Goal: Find specific page/section: Find specific page/section

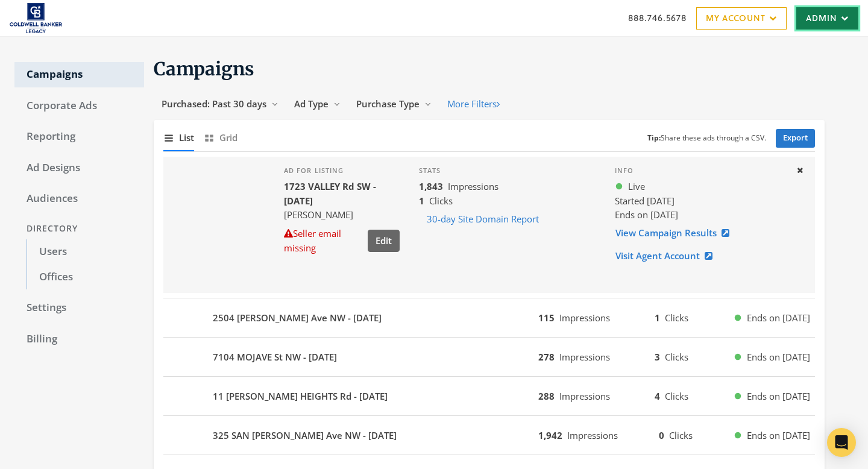
click at [798, 13] on link "Admin" at bounding box center [827, 18] width 62 height 22
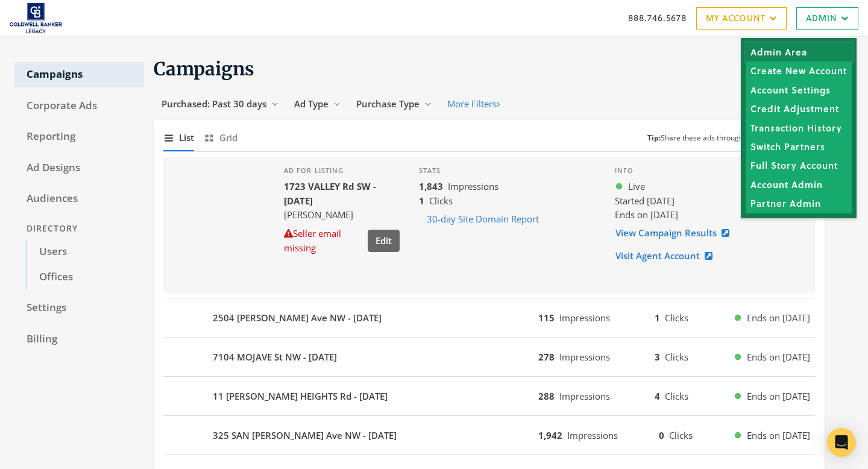
click at [816, 48] on link "Admin Area" at bounding box center [798, 52] width 106 height 19
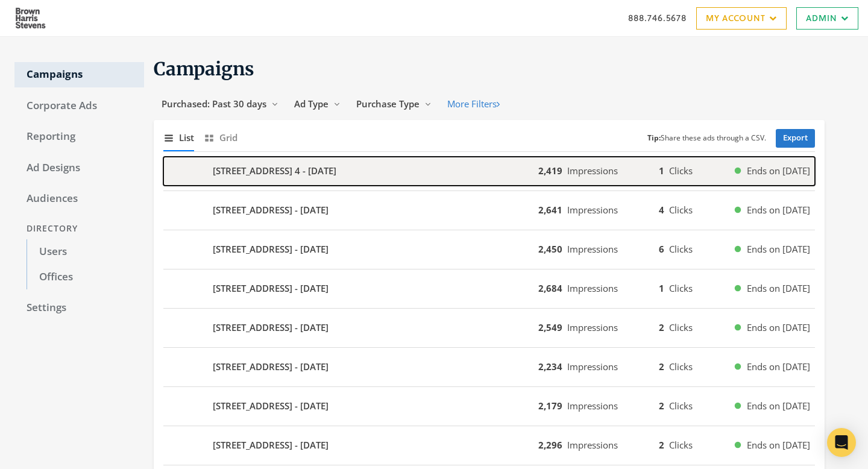
click at [683, 174] on span "Clicks" at bounding box center [680, 170] width 23 height 12
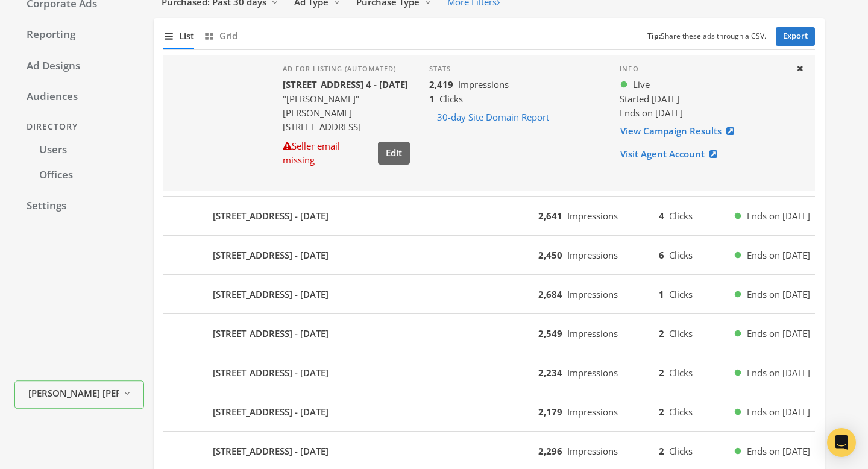
scroll to position [109, 0]
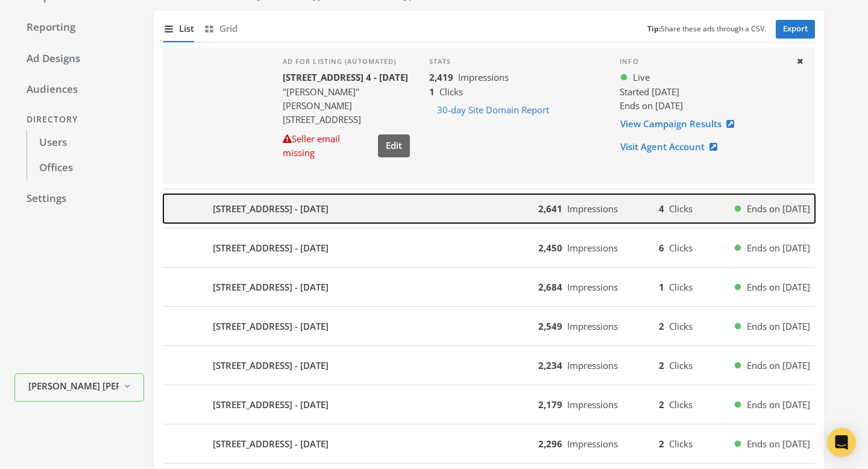
click at [460, 204] on div "[STREET_ADDRESS] - [DATE]" at bounding box center [350, 208] width 375 height 29
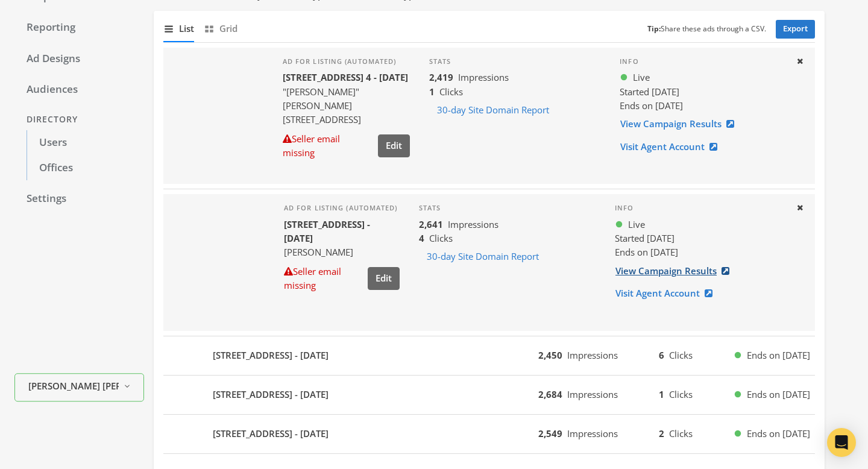
click at [687, 272] on link "View Campaign Results" at bounding box center [676, 271] width 122 height 22
